Goal: Task Accomplishment & Management: Manage account settings

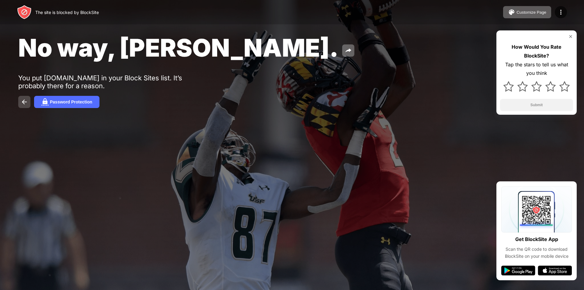
click at [19, 104] on button at bounding box center [24, 102] width 12 height 12
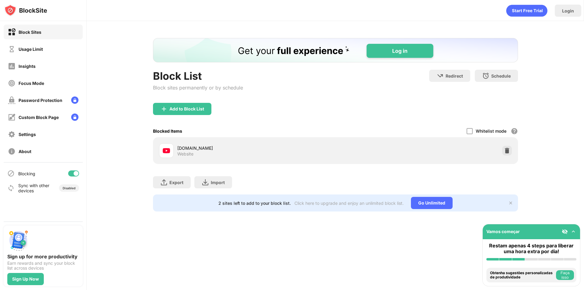
click at [509, 146] on div at bounding box center [507, 151] width 10 height 10
